Goal: Information Seeking & Learning: Learn about a topic

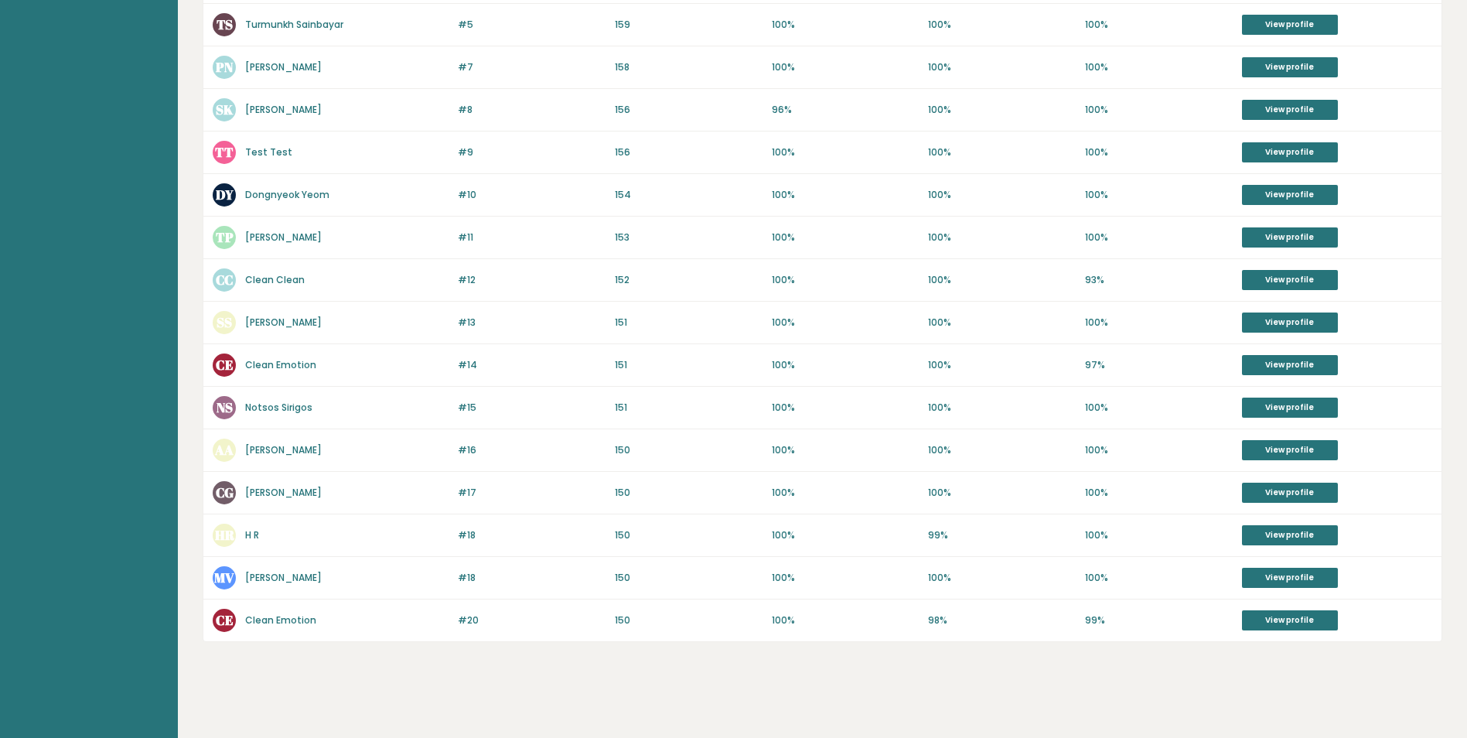
scroll to position [546, 0]
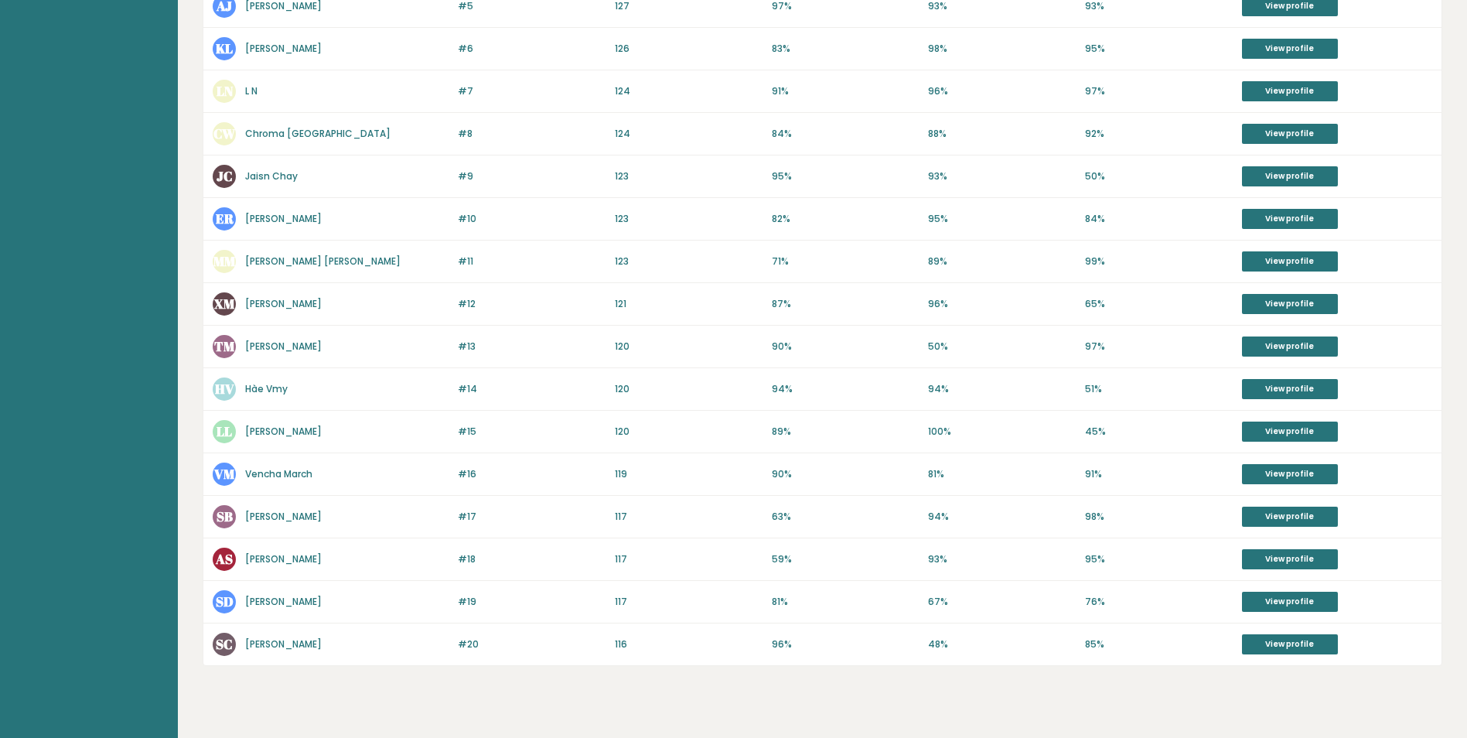
scroll to position [526, 0]
